Goal: Find specific page/section: Find specific page/section

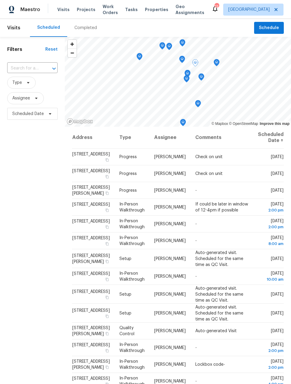
scroll to position [46, 0]
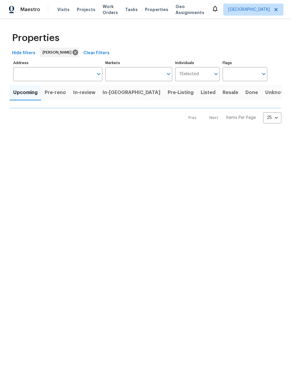
type input "50"
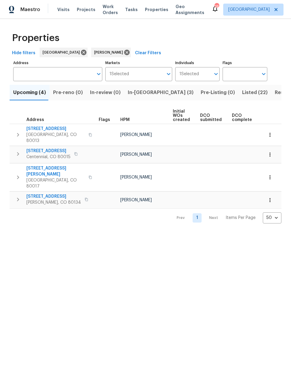
click at [272, 132] on icon "button" at bounding box center [270, 135] width 6 height 6
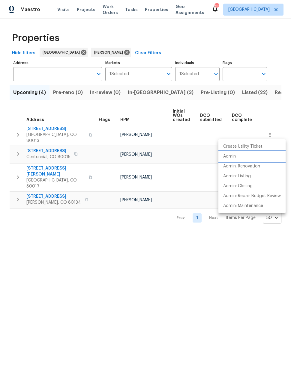
click at [236, 155] on li "Admin" at bounding box center [251, 157] width 67 height 10
click at [213, 316] on div at bounding box center [145, 192] width 291 height 384
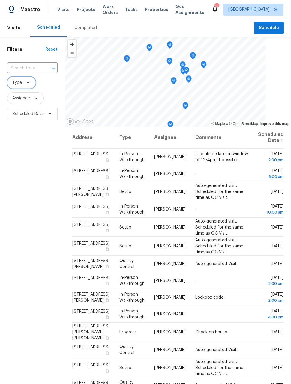
click at [26, 87] on span "Type" at bounding box center [21, 83] width 28 height 12
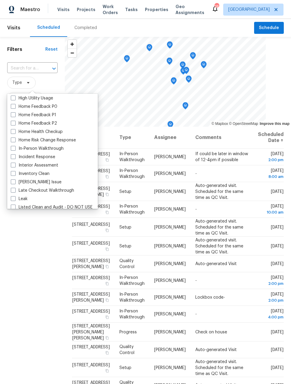
scroll to position [186, 0]
click at [15, 145] on span at bounding box center [13, 147] width 5 height 5
click at [15, 145] on input "In-Person Walkthrough" at bounding box center [13, 147] width 4 height 4
checkbox input "true"
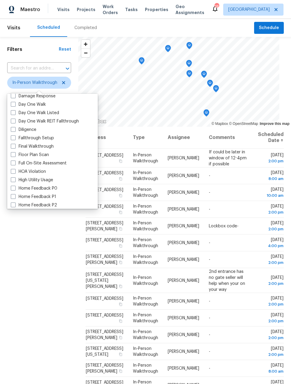
scroll to position [101, 0]
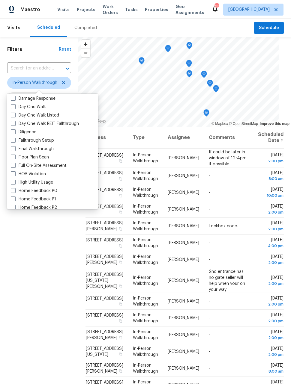
click at [14, 131] on span at bounding box center [13, 131] width 5 height 5
click at [14, 131] on input "Diligence" at bounding box center [13, 131] width 4 height 4
checkbox input "true"
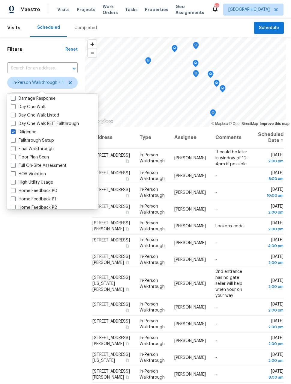
click at [64, 273] on div "Filters Reset ​ In-Person Walkthrough + 1 Assignee Scheduled Date" at bounding box center [42, 235] width 85 height 397
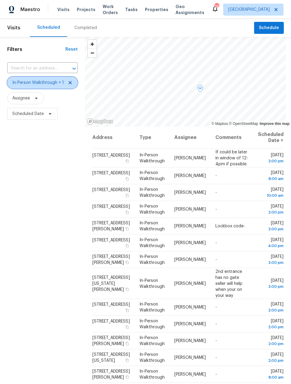
click at [71, 83] on icon at bounding box center [70, 82] width 5 height 5
